Goal: Communication & Community: Participate in discussion

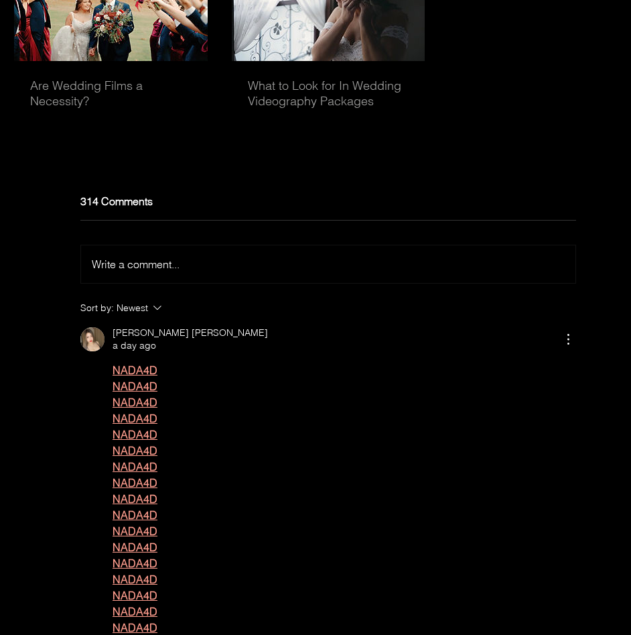
scroll to position [4134, 0]
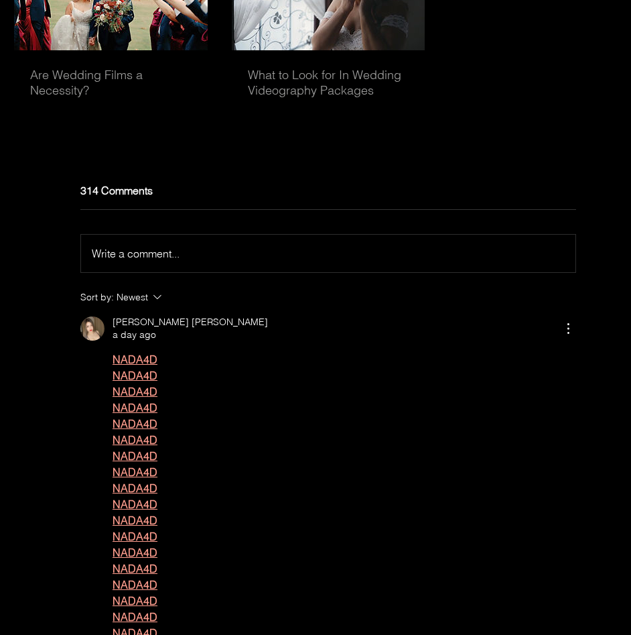
drag, startPoint x: 271, startPoint y: 237, endPoint x: 263, endPoint y: 259, distance: 23.9
click at [270, 245] on div "Write a comment... Write a comment... Sort by: Newest" at bounding box center [328, 257] width 496 height 96
click at [251, 261] on div "Write a comment... Write a comment..." at bounding box center [328, 253] width 473 height 16
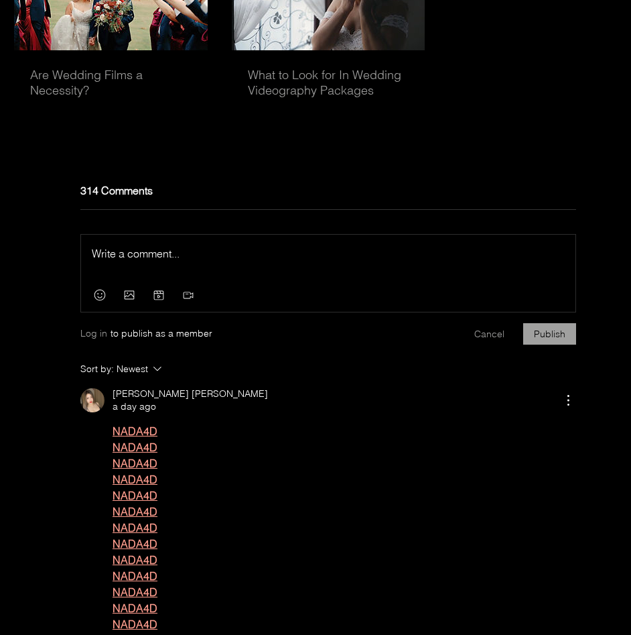
click at [199, 279] on div "Press Esc to exit editor." at bounding box center [328, 257] width 495 height 44
click at [196, 261] on p "Rich Text Editor" at bounding box center [328, 253] width 473 height 16
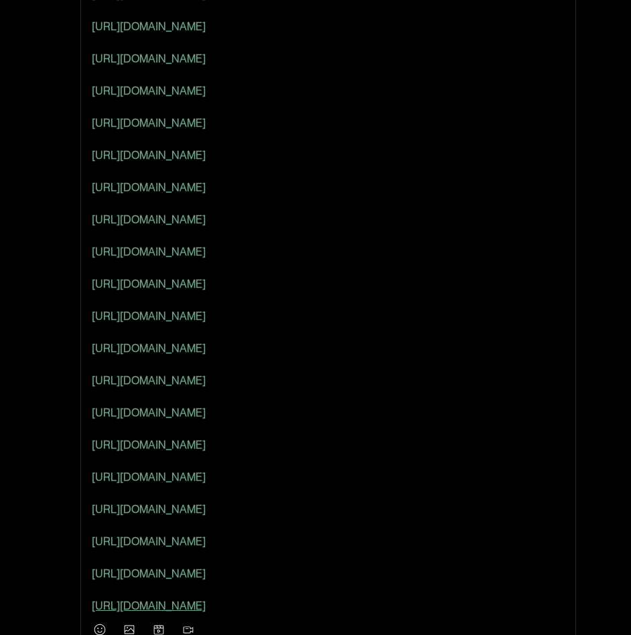
click at [383, 308] on p "Rich Text Editor" at bounding box center [328, 299] width 473 height 16
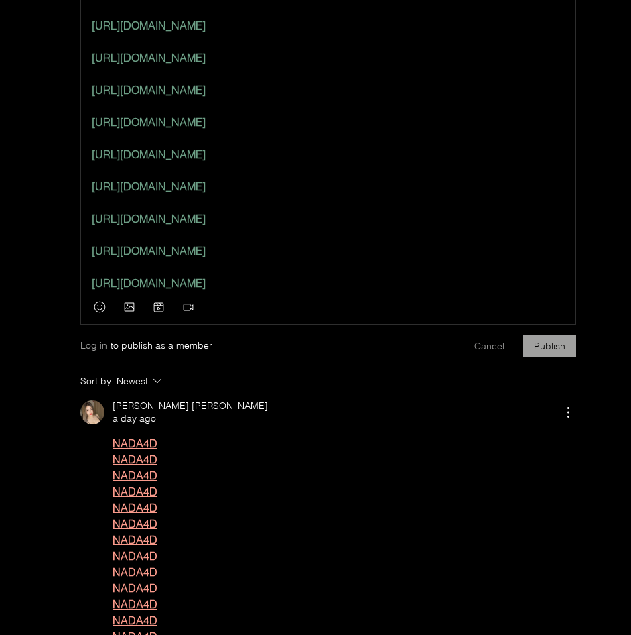
scroll to position [4808, 0]
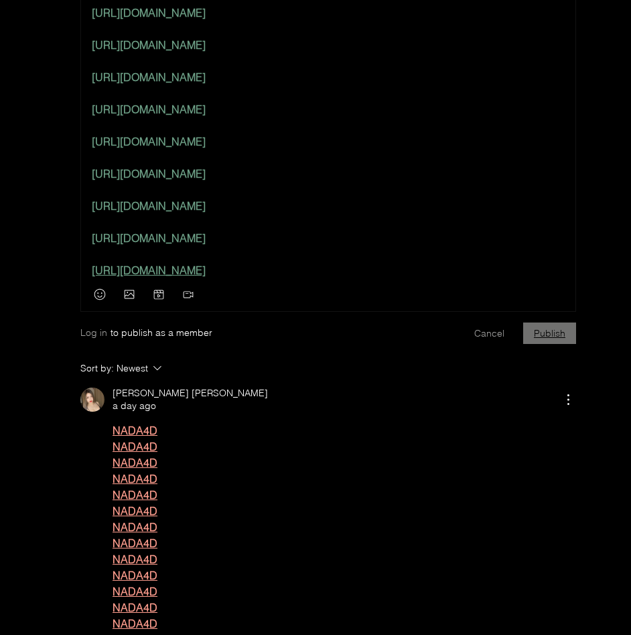
click at [558, 344] on button "Publish" at bounding box center [549, 332] width 53 height 21
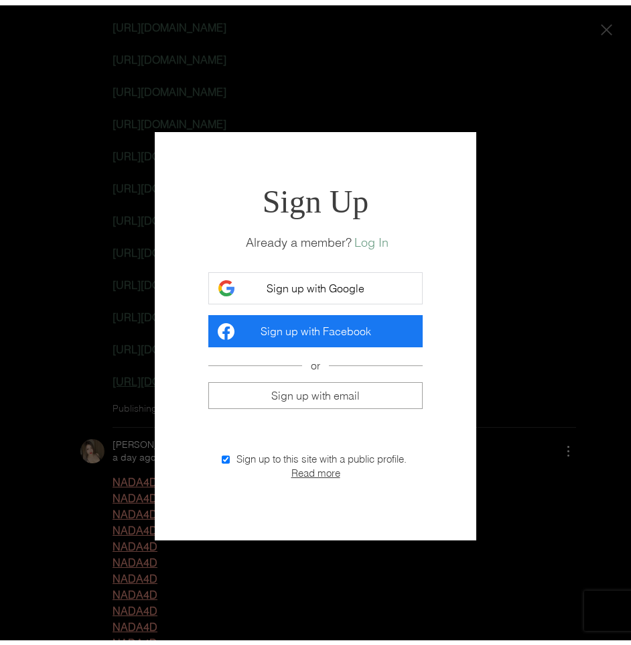
scroll to position [0, 0]
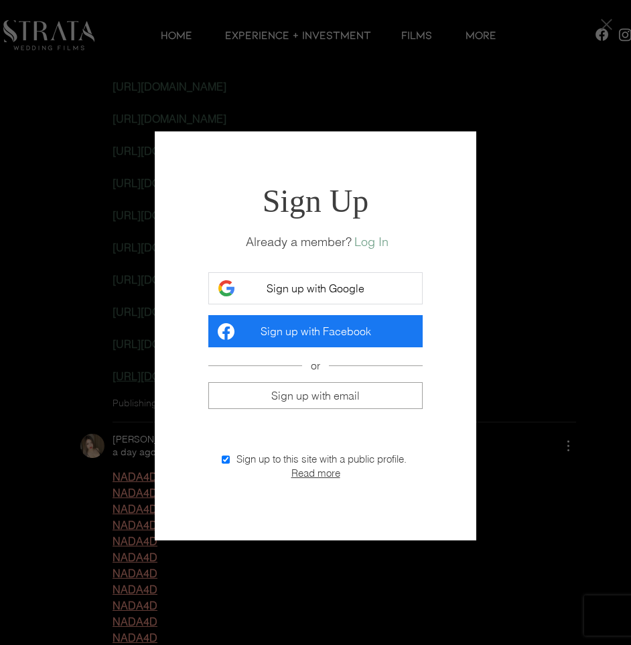
drag, startPoint x: 513, startPoint y: 232, endPoint x: 505, endPoint y: 220, distance: 14.9
click at [509, 230] on div "Sign Up Already a member? Log In Sign up with Google Sign up with Facebook or S…" at bounding box center [315, 322] width 631 height 645
click at [531, 201] on div "Sign Up Already a member? Log In Sign up with Google Sign up with Facebook or S…" at bounding box center [315, 322] width 631 height 645
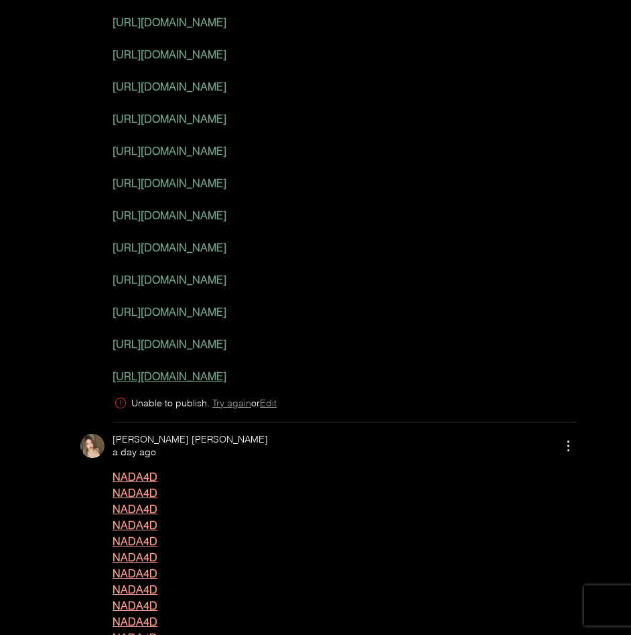
click at [338, 368] on span "main content" at bounding box center [345, 360] width 464 height 16
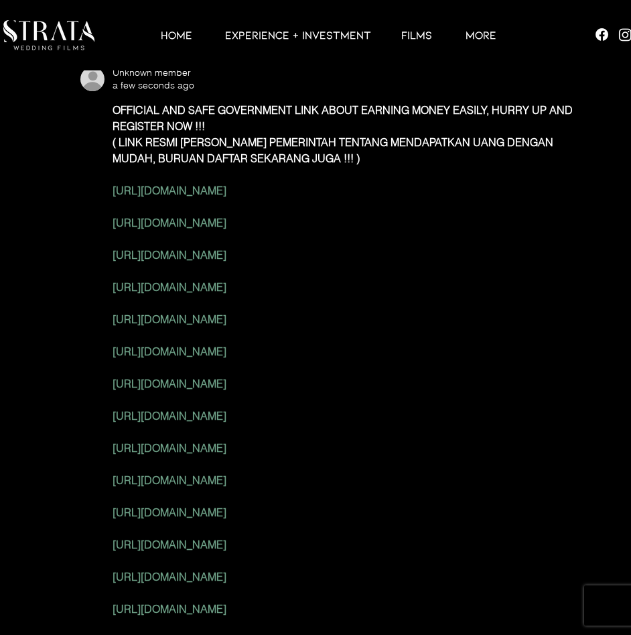
drag, startPoint x: 296, startPoint y: 393, endPoint x: 289, endPoint y: 480, distance: 87.4
click at [296, 396] on div "OFFICIAL AND SAFE GOVERNMENT LINK ABOUT EARNING MONEY EASILY, HURRY UP AND REGI…" at bounding box center [345, 456] width 464 height 708
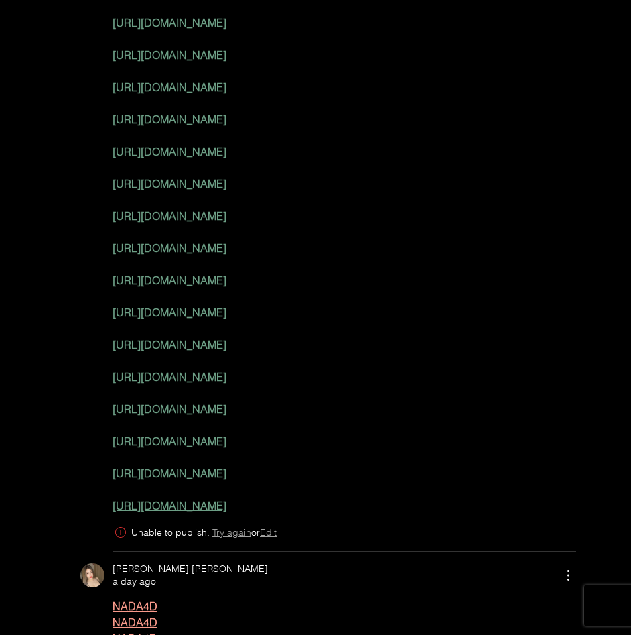
scroll to position [4734, 0]
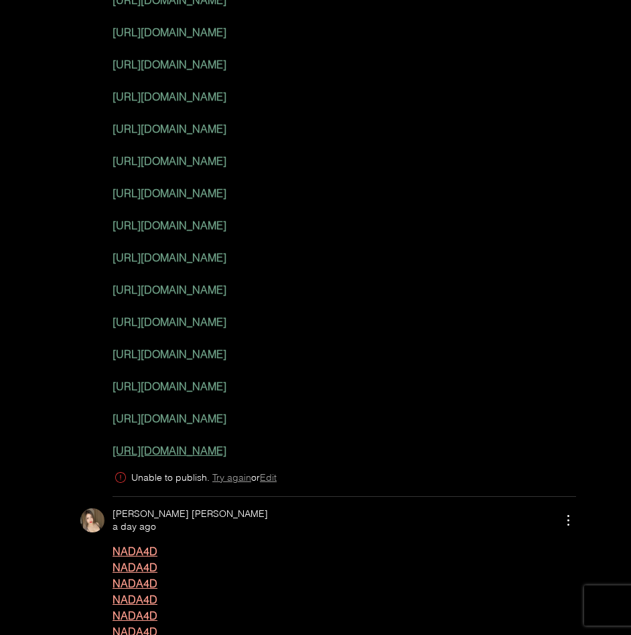
drag, startPoint x: 278, startPoint y: 490, endPoint x: 271, endPoint y: 492, distance: 7.6
click at [274, 483] on span "Edit" at bounding box center [268, 477] width 17 height 12
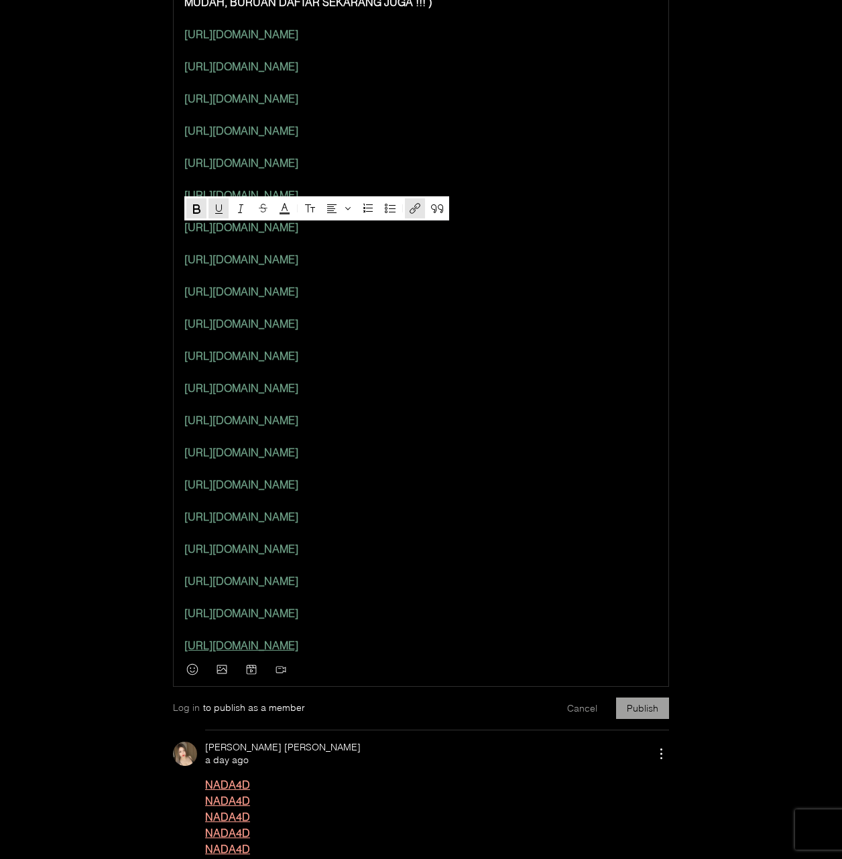
scroll to position [4496, 0]
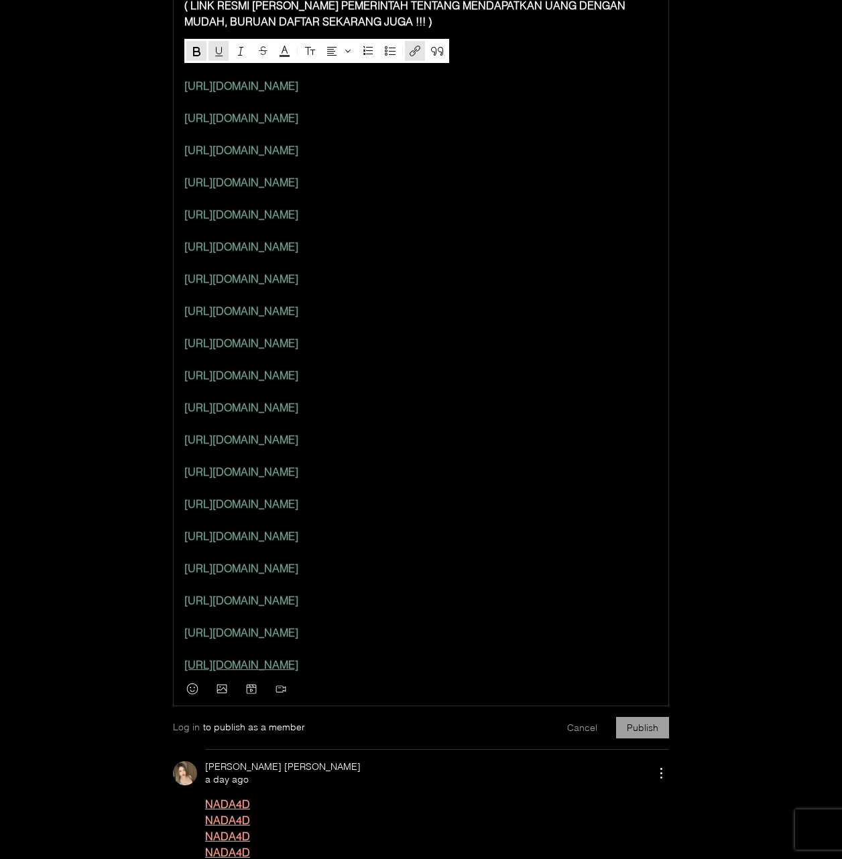
drag, startPoint x: 283, startPoint y: 339, endPoint x: 180, endPoint y: 80, distance: 278.5
click at [180, 80] on div "OFFICIAL AND SAFE GOVERNMENT LINK ABOUT EARNING MONEY EASILY, HURRY UP AND REGI…" at bounding box center [421, 313] width 495 height 718
click at [281, 50] on icon "Text color" at bounding box center [285, 51] width 16 height 16
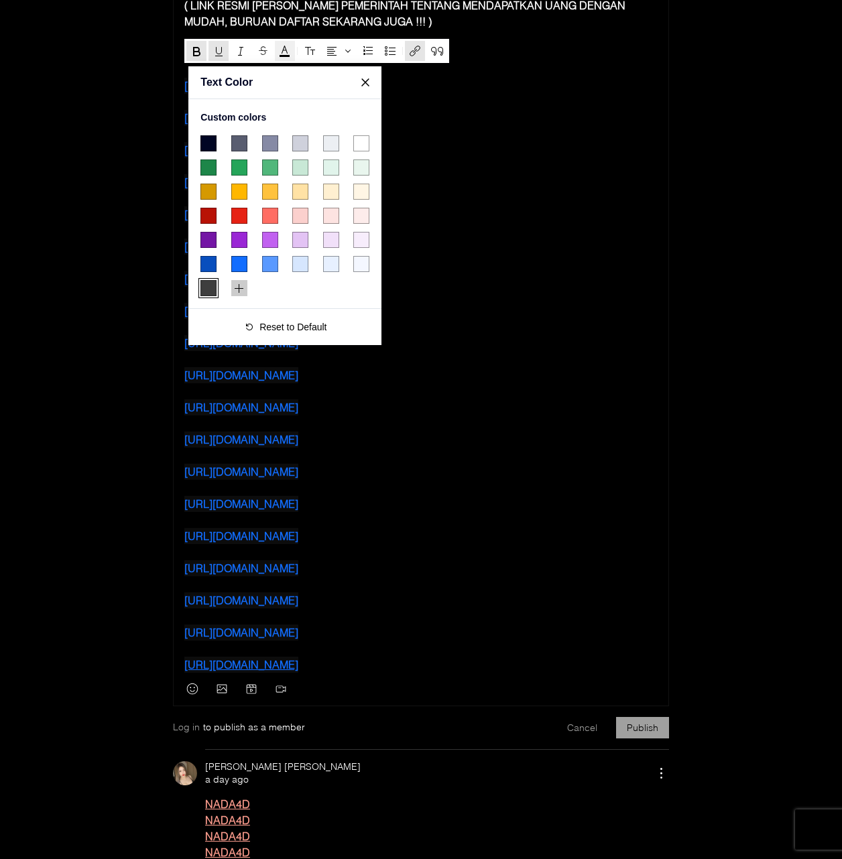
click at [245, 265] on span "#116DFF color swatch" at bounding box center [239, 264] width 16 height 16
click at [462, 399] on p "Rich Text Editor" at bounding box center [420, 391] width 473 height 16
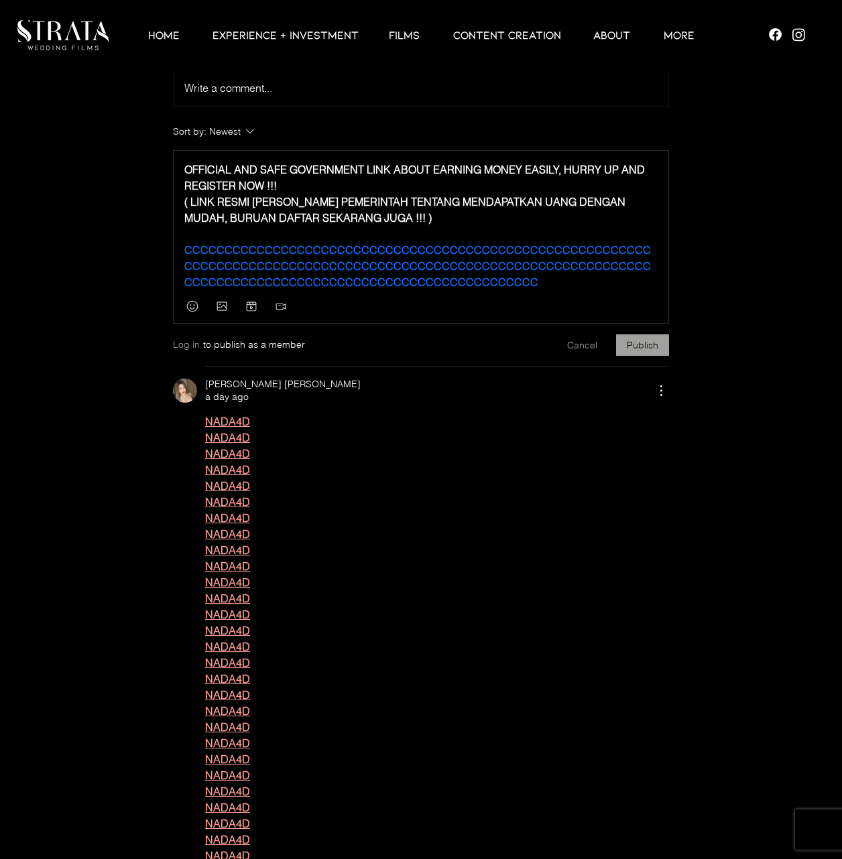
scroll to position [4263, 0]
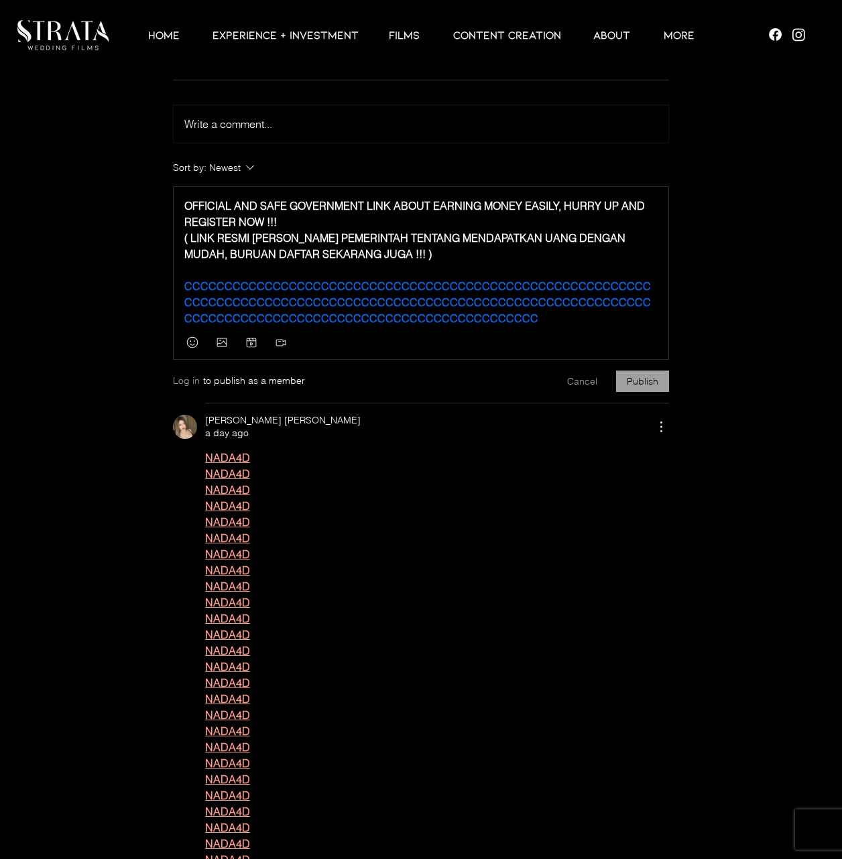
click at [526, 326] on p "CCCCCCCCCCCCCCCCCCCCCCCCCCCCCCCCCCCCCCCCCCCCCCCCCCCCCCCCCCCCCCCCCCCCCCCCCCCCCCC…" at bounding box center [420, 302] width 473 height 48
click at [524, 326] on p "CCCCCCCCCCCCCCCCCCCCCCCCCCCCCCCCCCCCCCCCCCCCCCCCCCCCCCCCCCCCCCCCCCCCCCCCCCCCCCC…" at bounding box center [420, 302] width 473 height 48
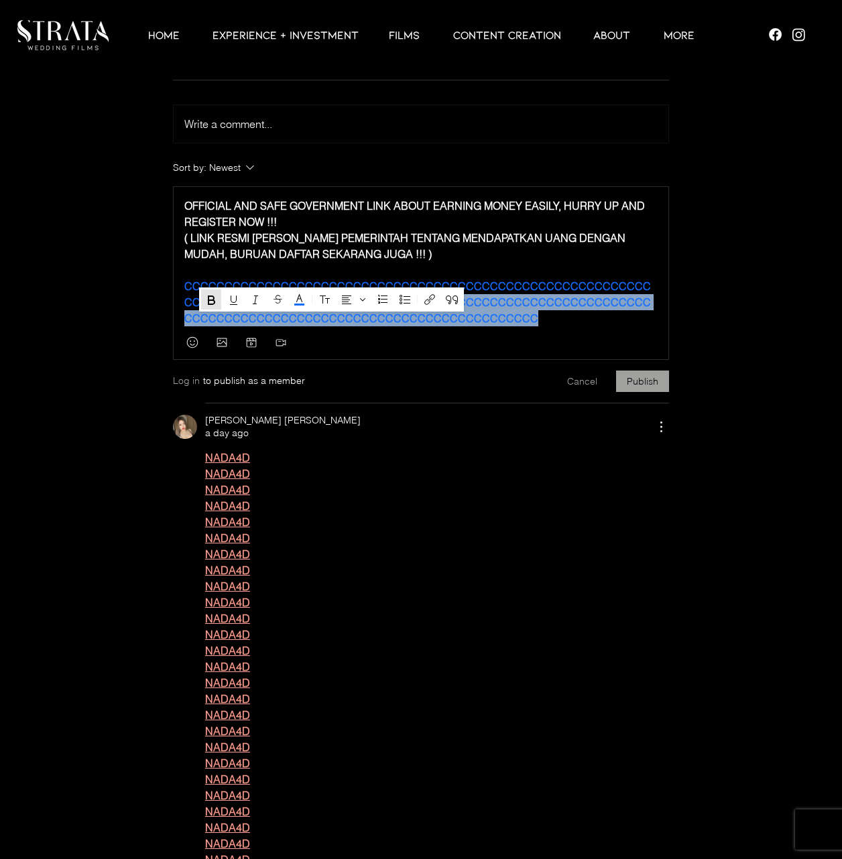
drag, startPoint x: 523, startPoint y: 342, endPoint x: 51, endPoint y: 318, distance: 472.3
drag, startPoint x: 494, startPoint y: 342, endPoint x: 505, endPoint y: 341, distance: 11.4
click at [496, 326] on p "CCCCCCCCCCCCCCCCCCCCCCCCCCCCCCCCCCCCCCCCCCCCCCCCCCCCCCCCCCCCC CCCCCCCCCCCCCCCCC…" at bounding box center [420, 302] width 473 height 48
click at [519, 326] on p "CCCCCCCCCCCCCCCCCCCCCCCCCCCCCCCCCCCCCCCCCCCCCCCCCCCCCCCCCCCCC CCCCCCCCCCCCCCCCC…" at bounding box center [420, 302] width 473 height 48
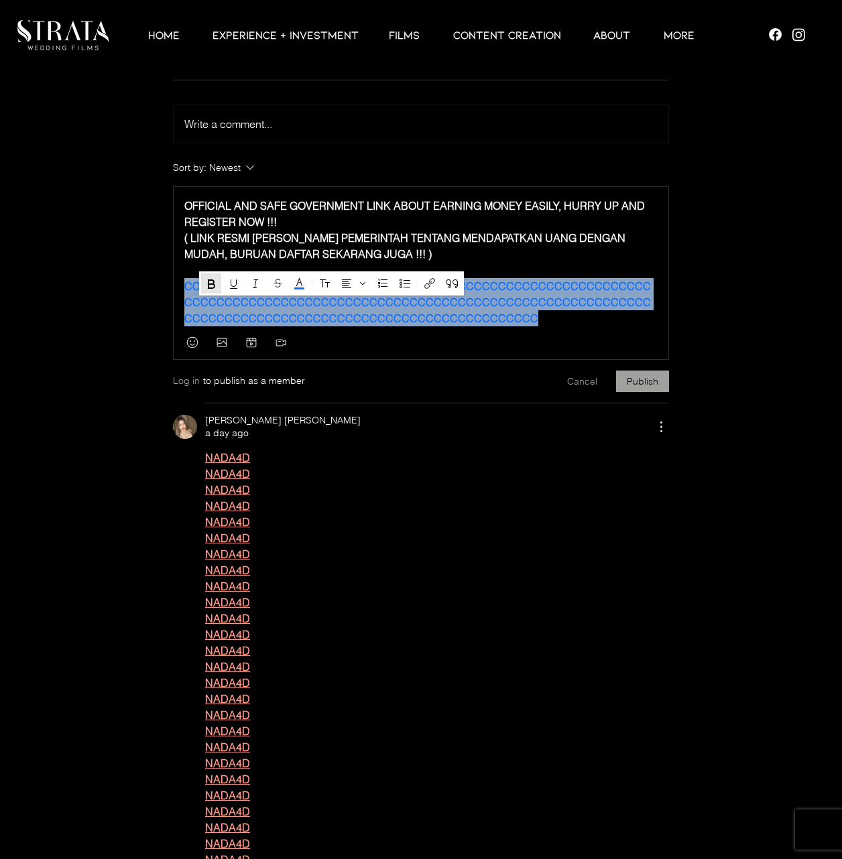
drag, startPoint x: 519, startPoint y: 341, endPoint x: 113, endPoint y: 307, distance: 406.8
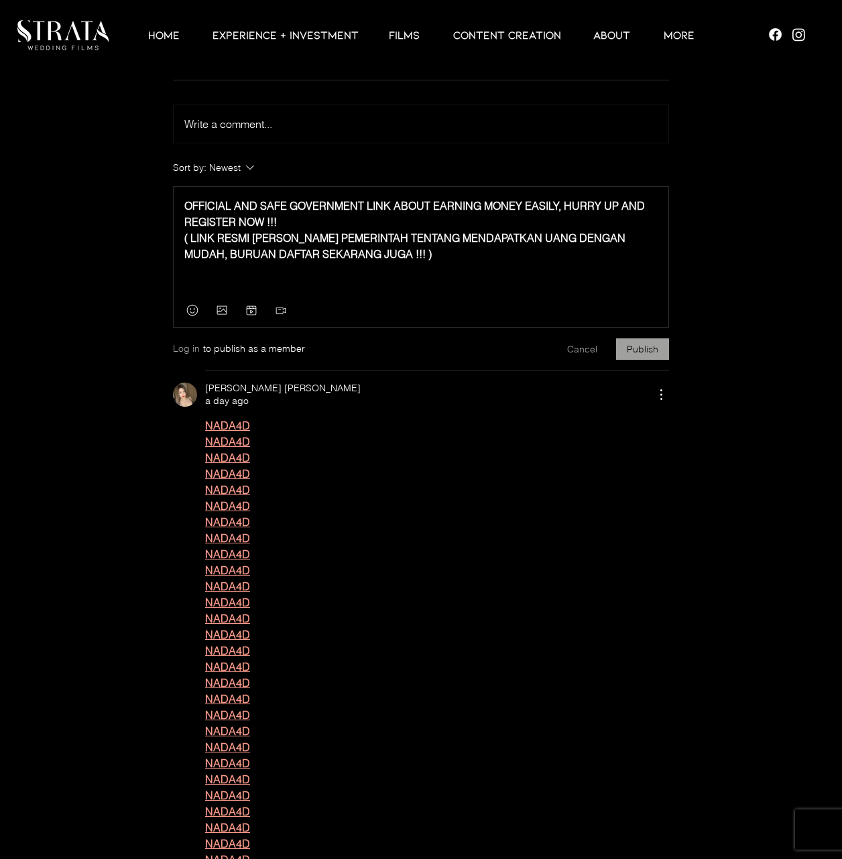
scroll to position [4412, 0]
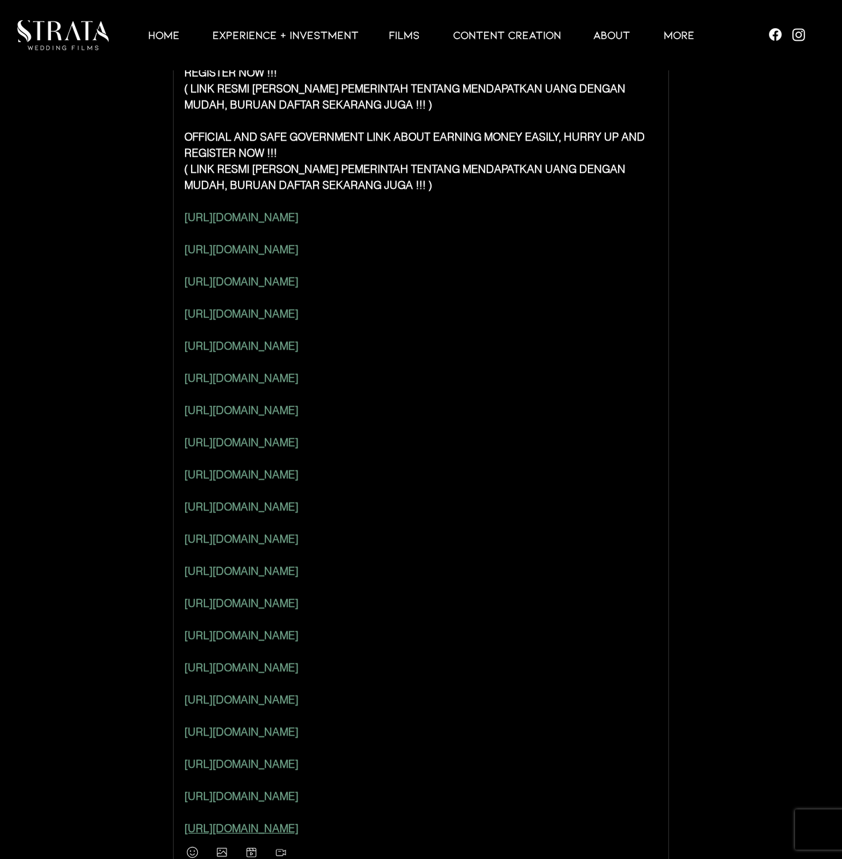
click at [419, 257] on p "[URL][DOMAIN_NAME]" at bounding box center [420, 249] width 473 height 16
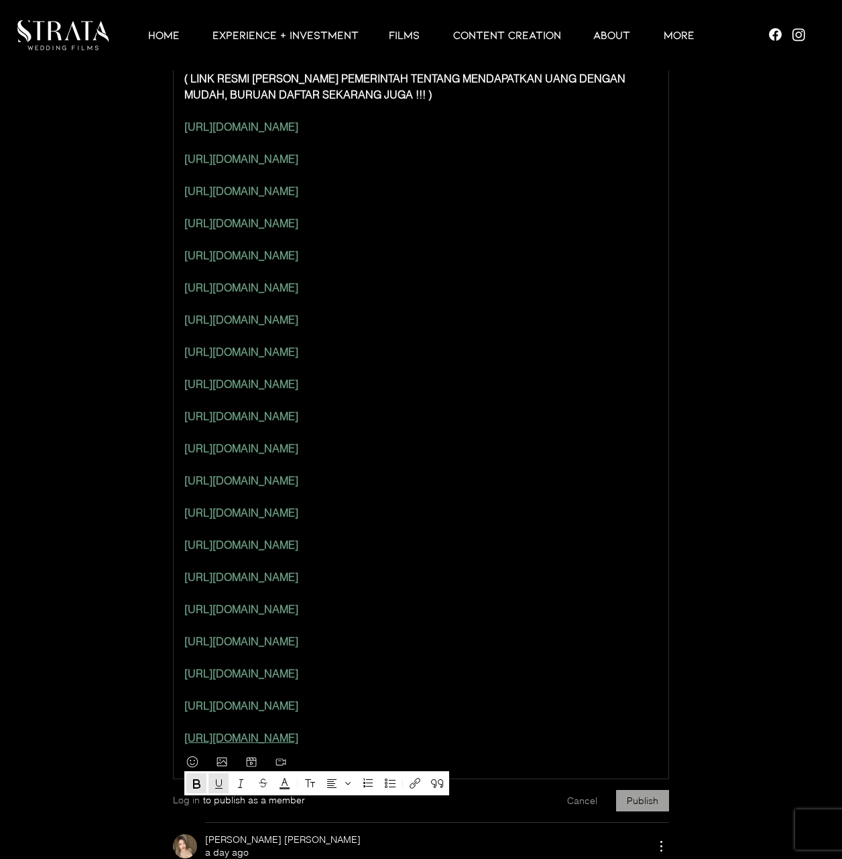
scroll to position [4651, 0]
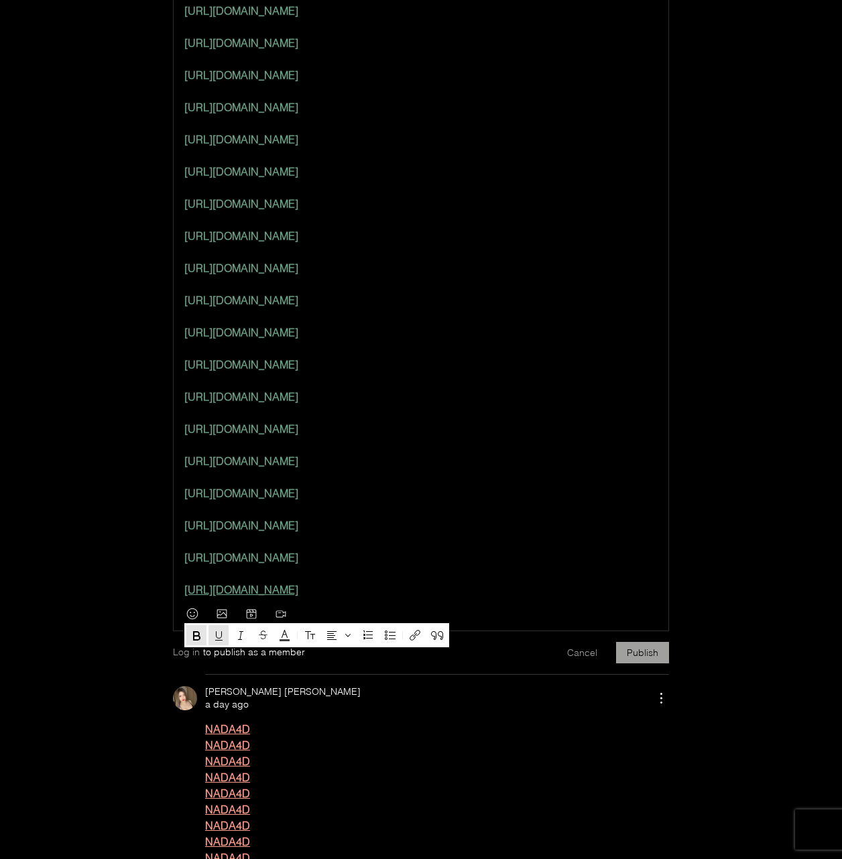
click at [377, 598] on p "[URL][DOMAIN_NAME]" at bounding box center [420, 590] width 473 height 16
click at [381, 598] on p "https ://[DOMAIN_NAME][URL]" at bounding box center [420, 590] width 473 height 16
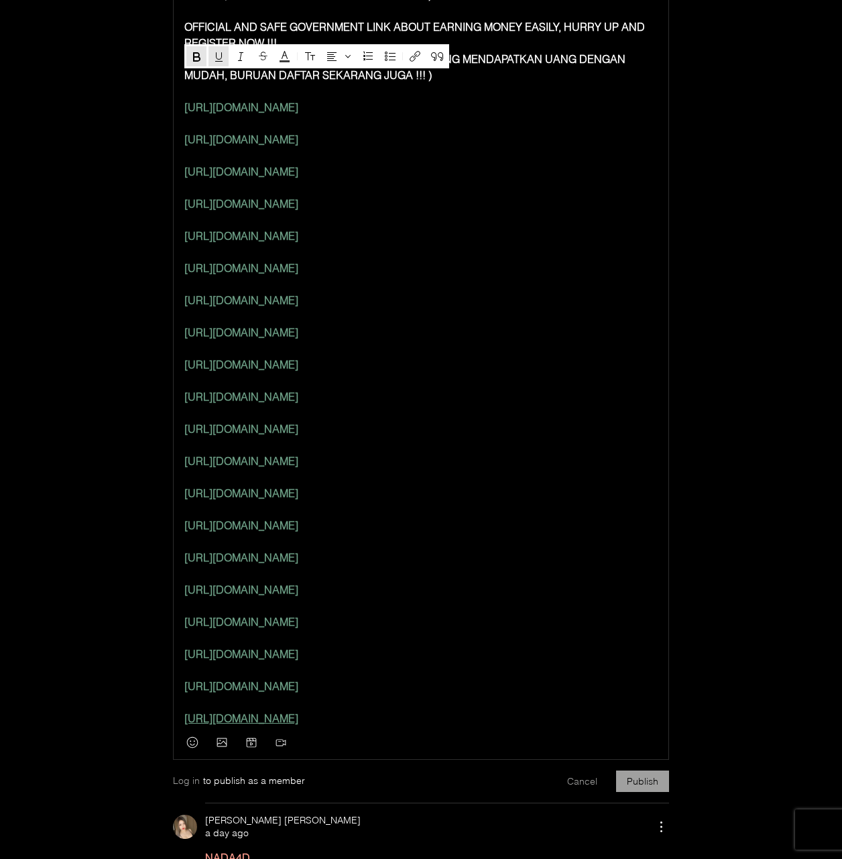
scroll to position [4488, 0]
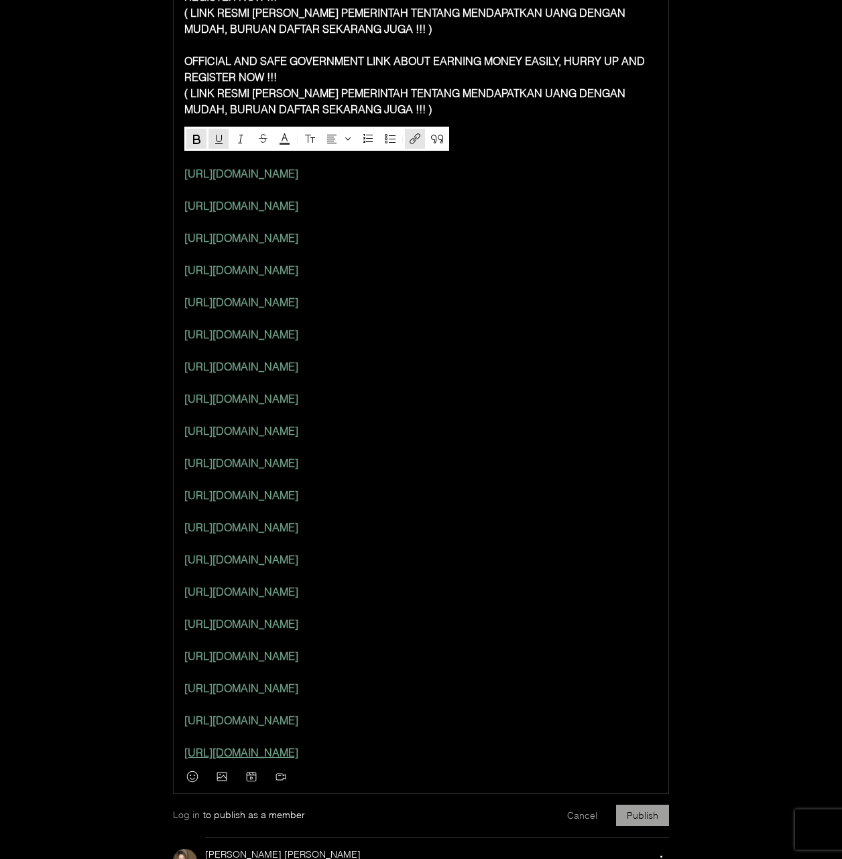
drag, startPoint x: 387, startPoint y: 608, endPoint x: 175, endPoint y: 155, distance: 500.3
click at [175, 155] on div "OFFICIAL AND SAFE GOVERNMENT LINK ABOUT EARNING MONEY EASILY, HURRY UP AND REGI…" at bounding box center [421, 361] width 495 height 799
click at [293, 135] on button "Text color" at bounding box center [285, 139] width 20 height 20
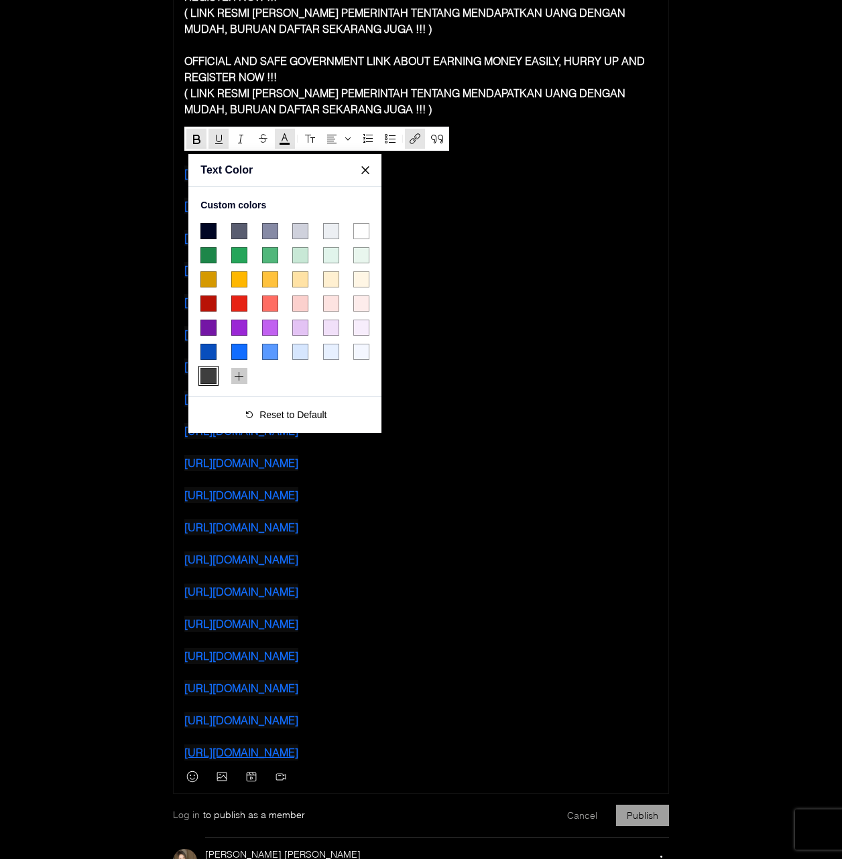
click at [240, 354] on span "#116DFF color swatch" at bounding box center [239, 352] width 16 height 16
click at [411, 375] on p "[URL][DOMAIN_NAME]" at bounding box center [420, 366] width 473 height 16
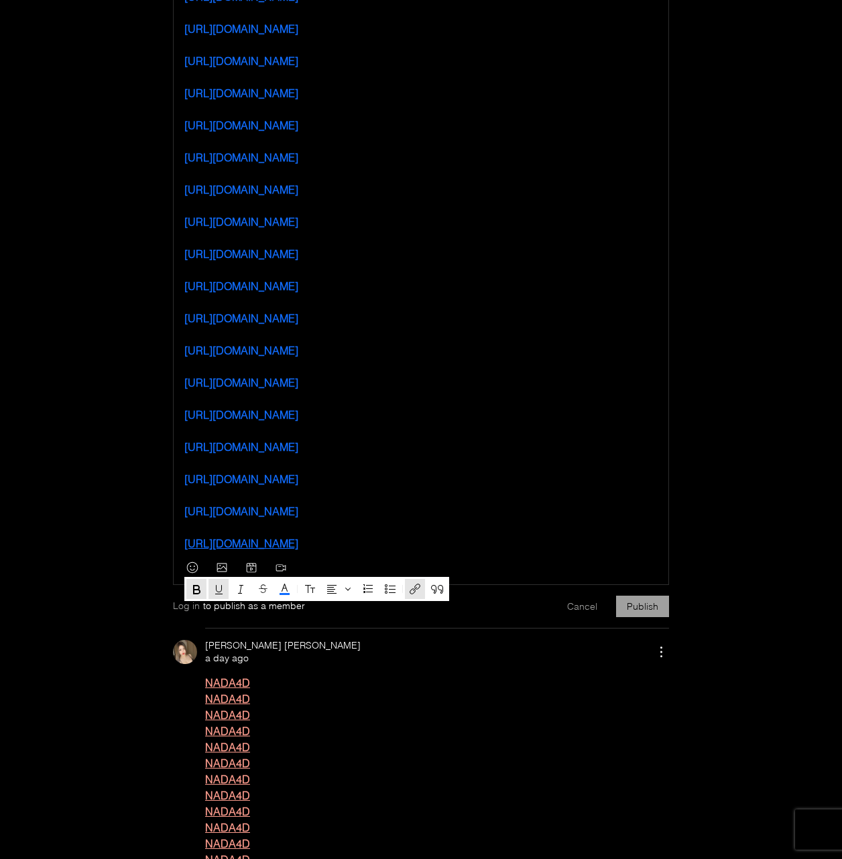
click at [448, 423] on p "[URL][DOMAIN_NAME]" at bounding box center [420, 415] width 473 height 16
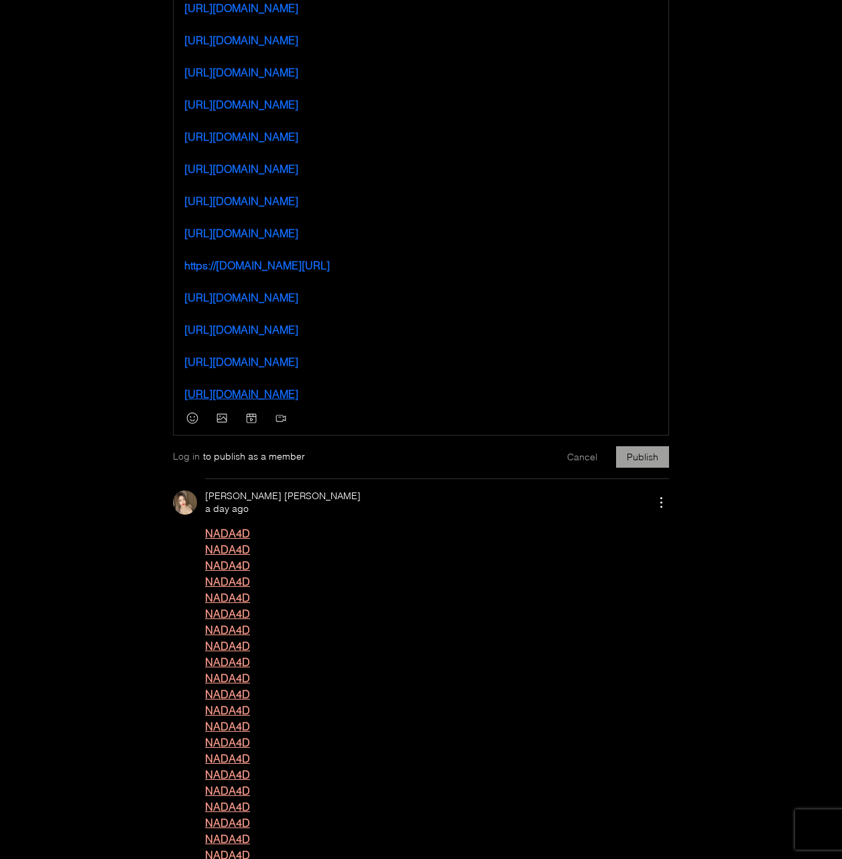
scroll to position [4876, 0]
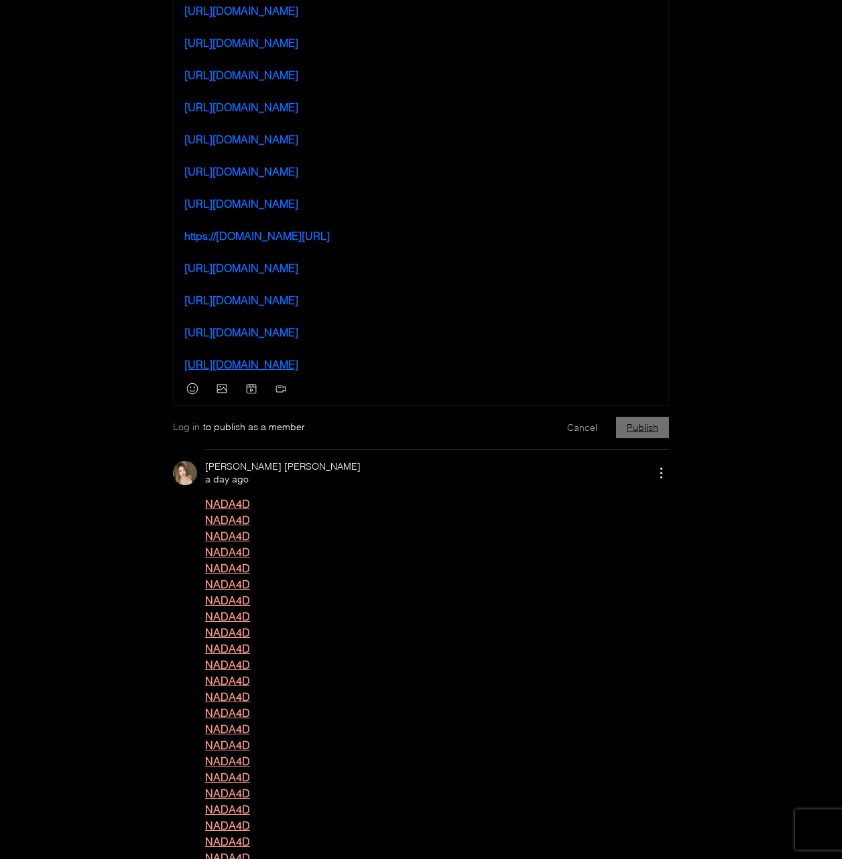
click at [631, 438] on button "Publish" at bounding box center [642, 427] width 53 height 21
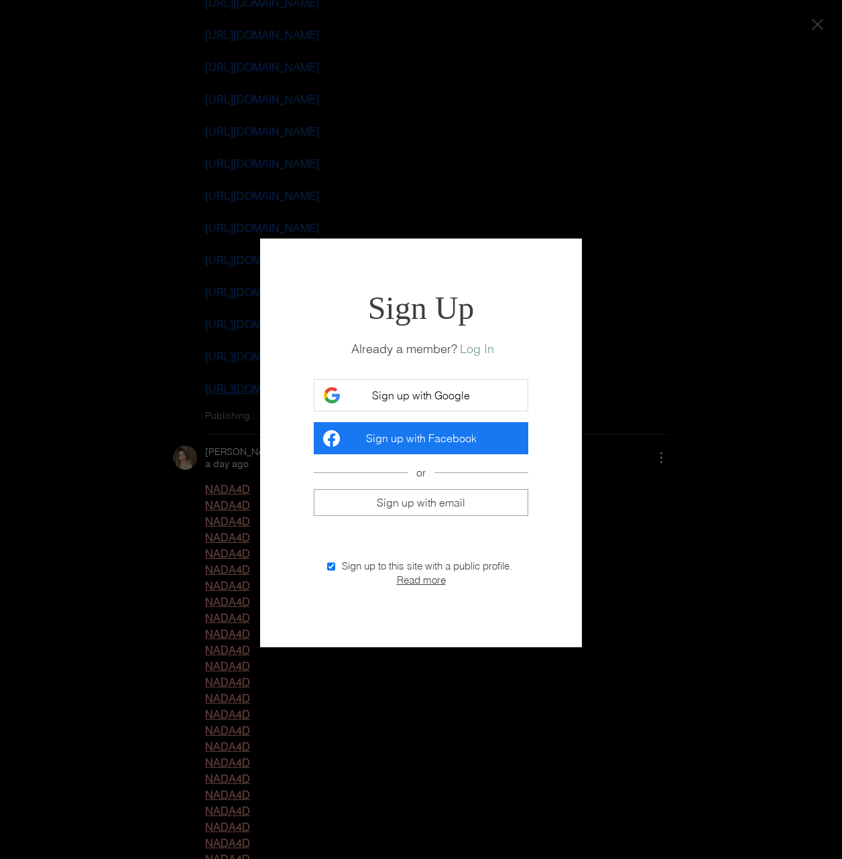
scroll to position [0, 0]
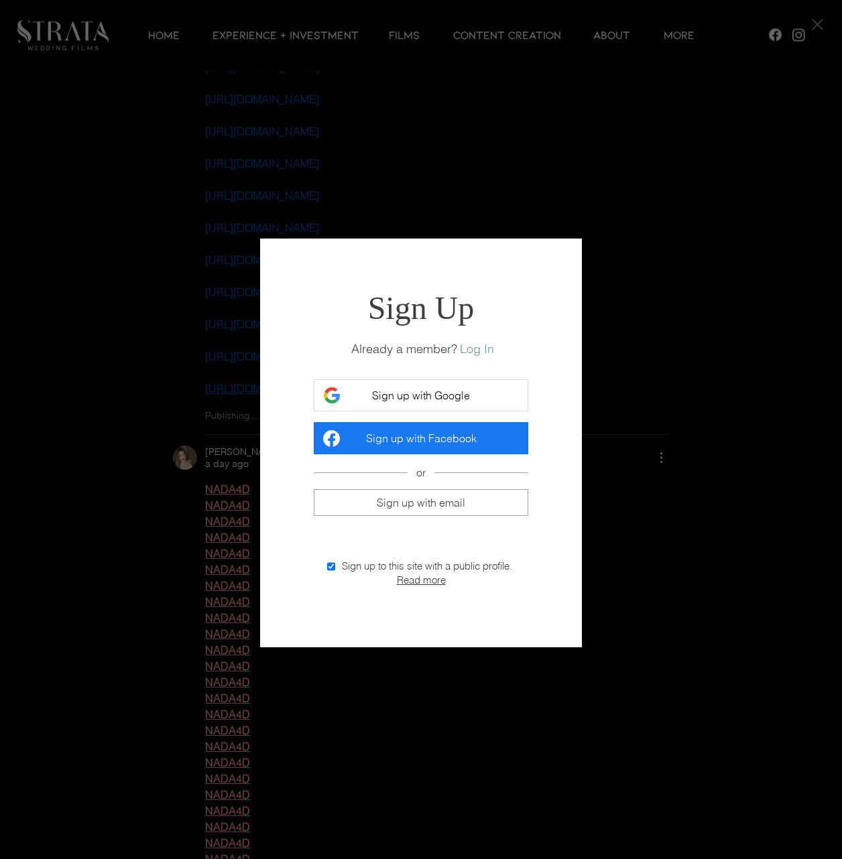
click at [370, 381] on button "Sign up with Google" at bounding box center [421, 395] width 214 height 32
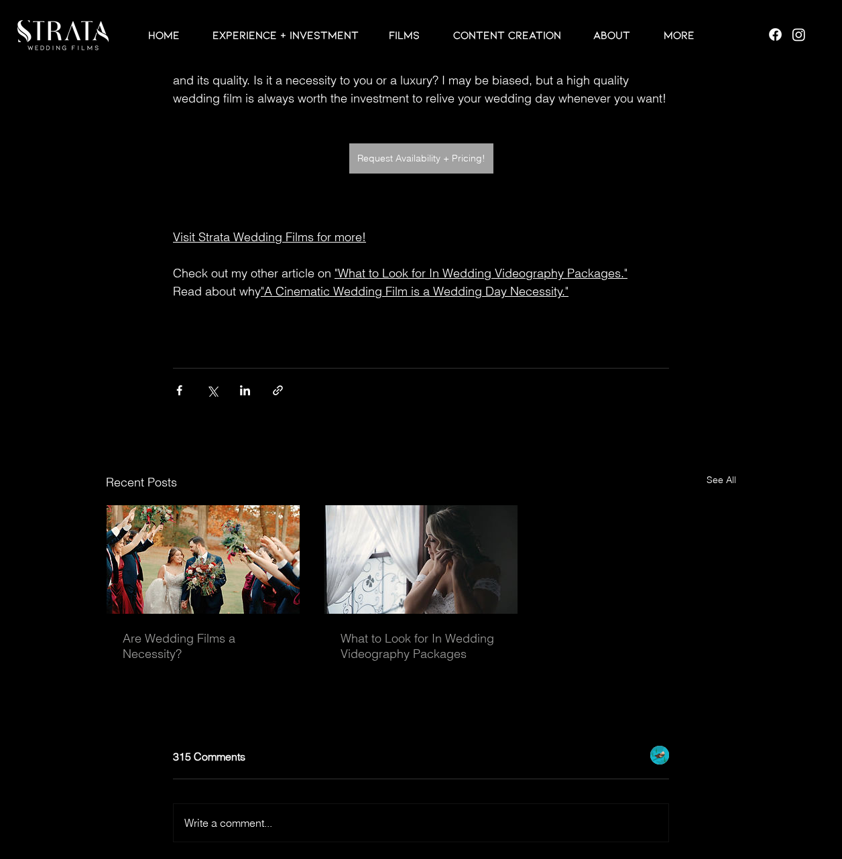
scroll to position [3554, 0]
